Goal: Navigation & Orientation: Find specific page/section

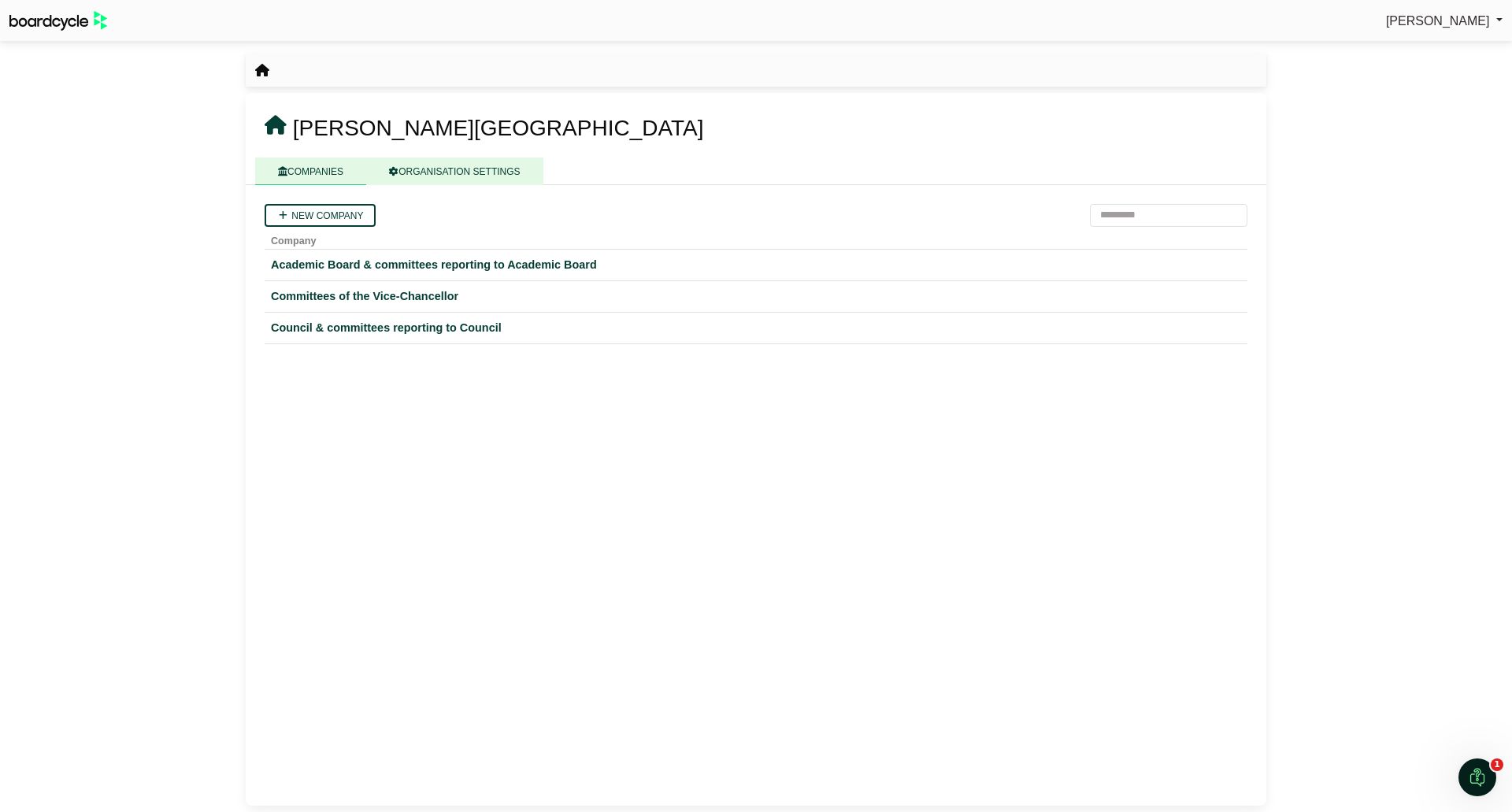
click at [426, 167] on link "ORGANISATION SETTINGS" at bounding box center [454, 171] width 177 height 28
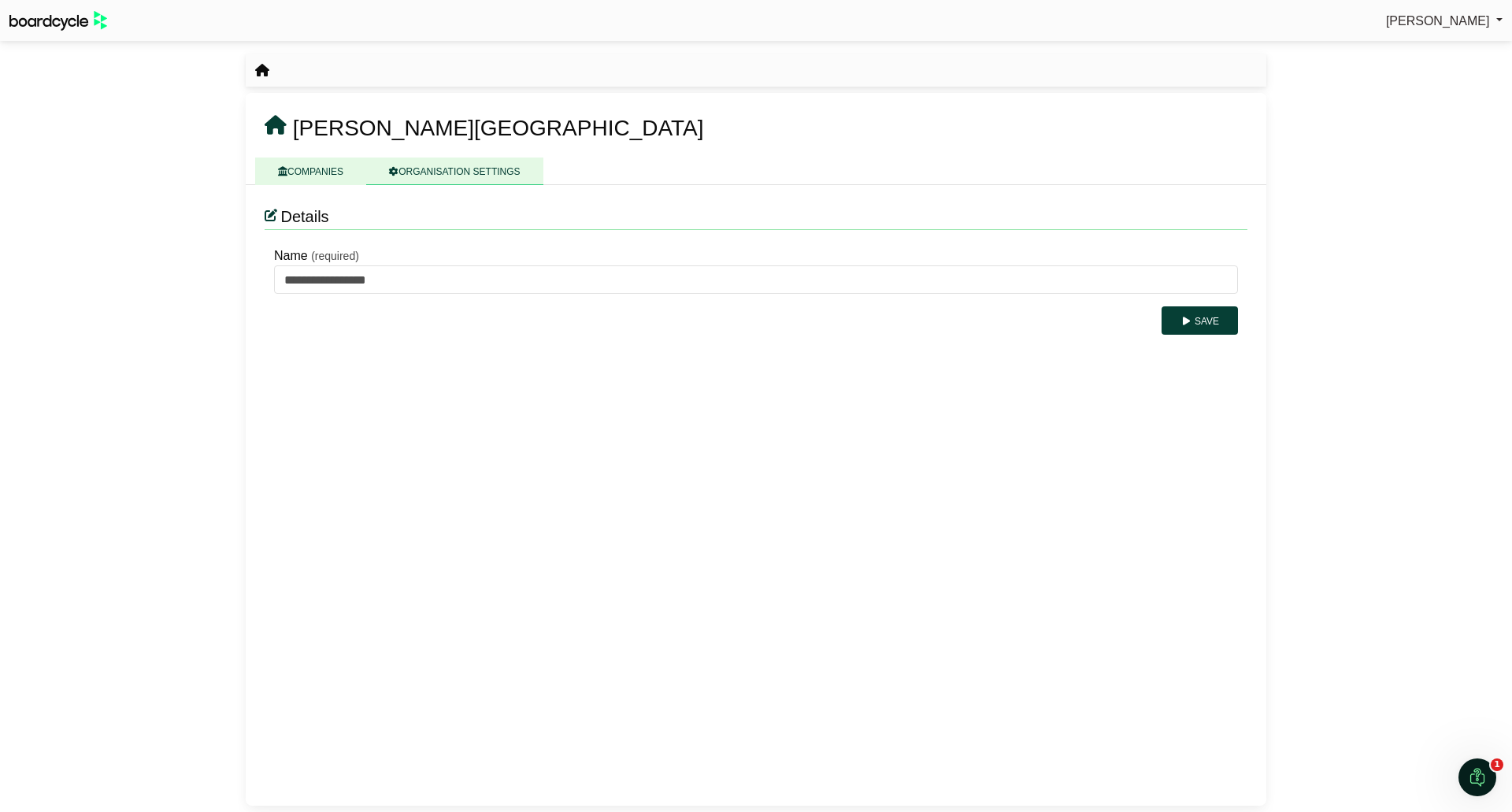
click at [337, 168] on link "COMPANIES" at bounding box center [310, 171] width 111 height 28
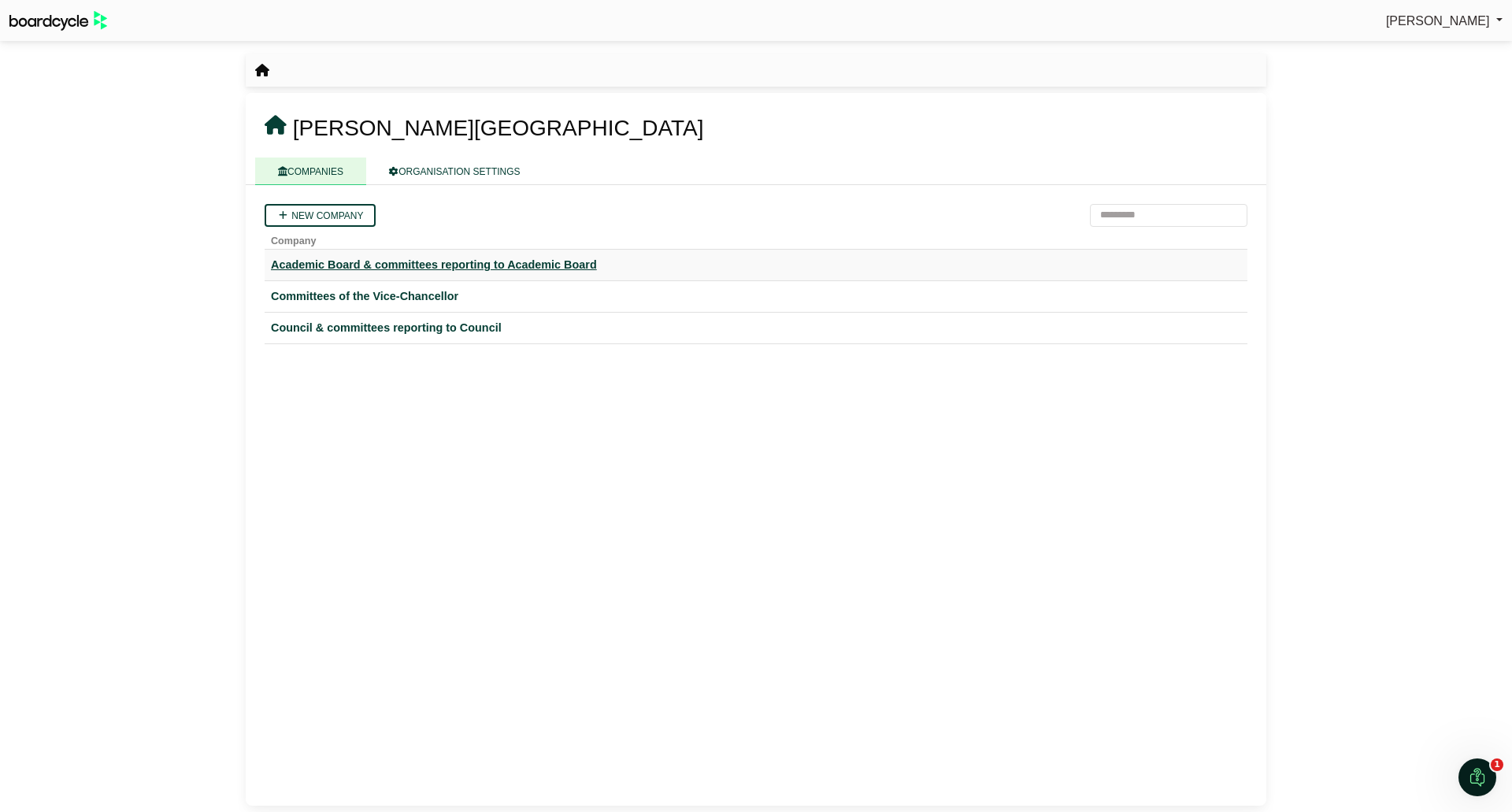
click at [359, 270] on div "Academic Board & committees reporting to Academic Board" at bounding box center [756, 264] width 970 height 18
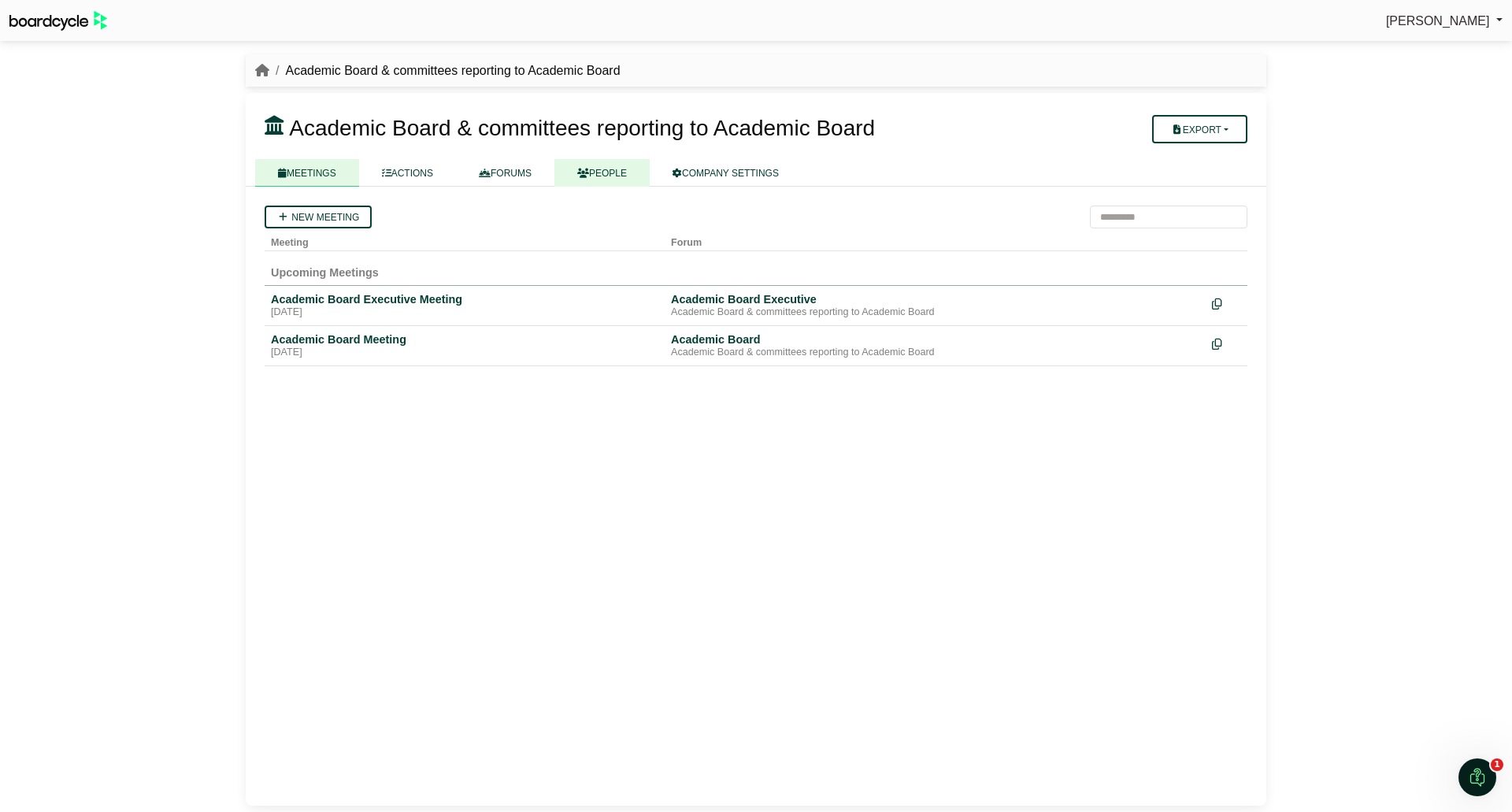
click at [607, 172] on link "PEOPLE" at bounding box center [602, 172] width 95 height 28
